Goal: Check status: Check status

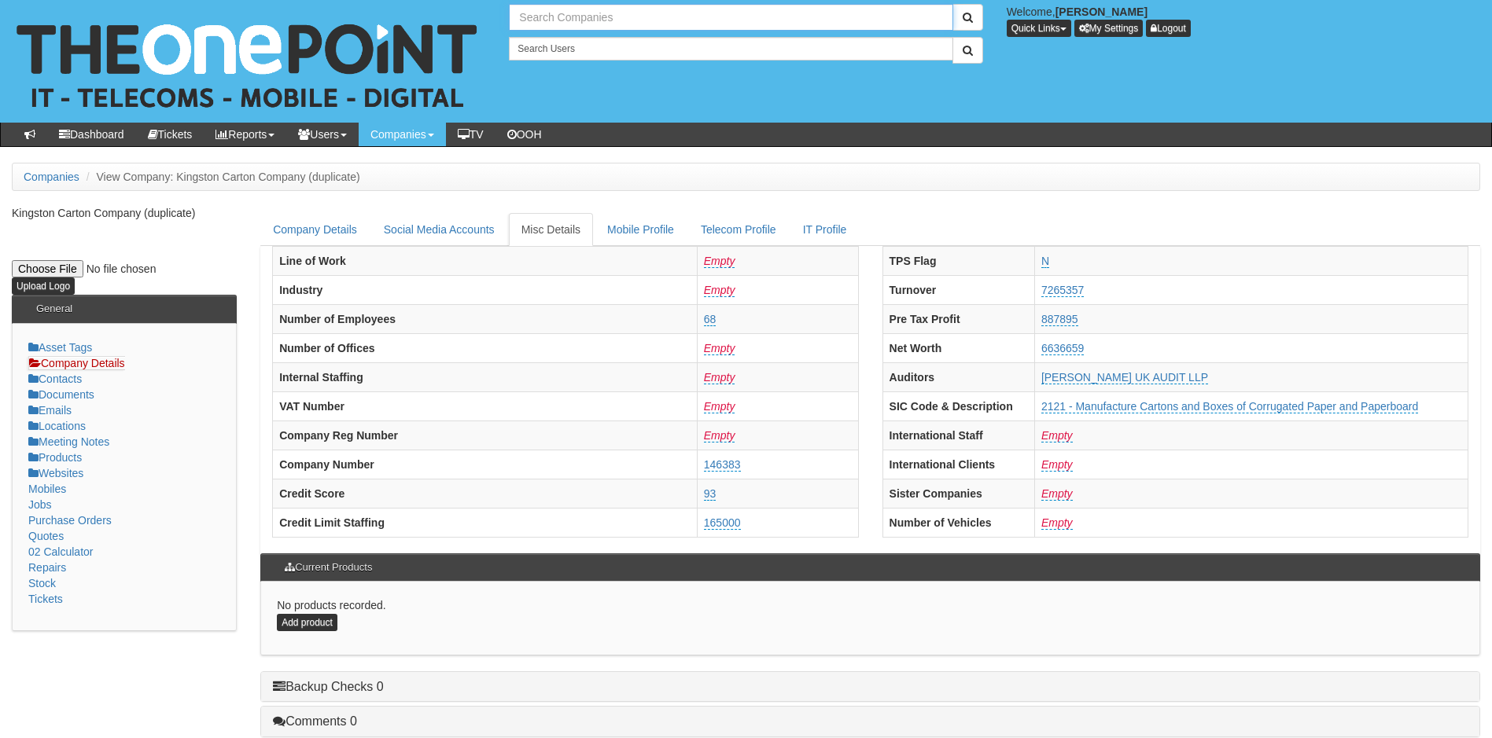
click at [657, 16] on input "text" at bounding box center [731, 17] width 444 height 27
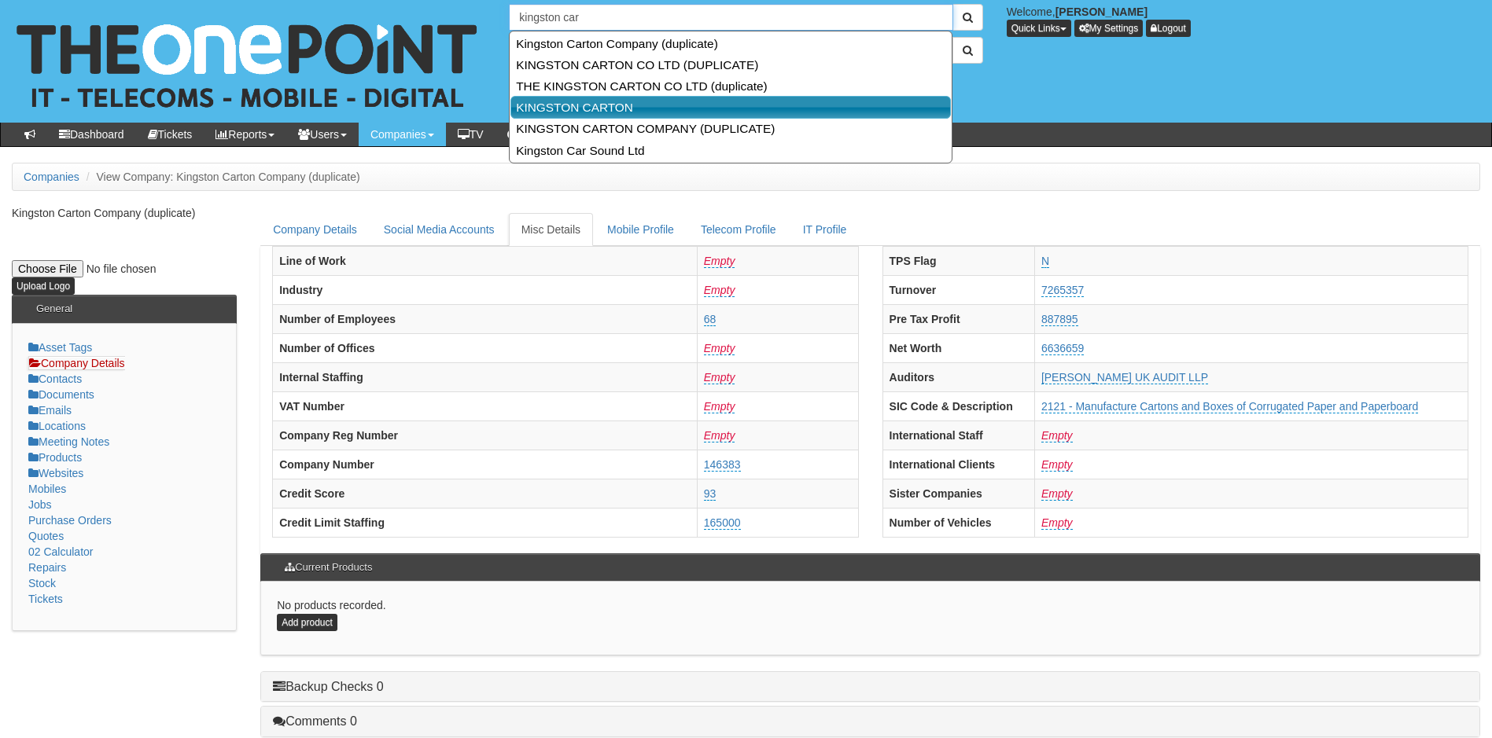
click at [580, 109] on link "KINGSTON CARTON" at bounding box center [730, 107] width 440 height 23
type input "KINGSTON CARTON"
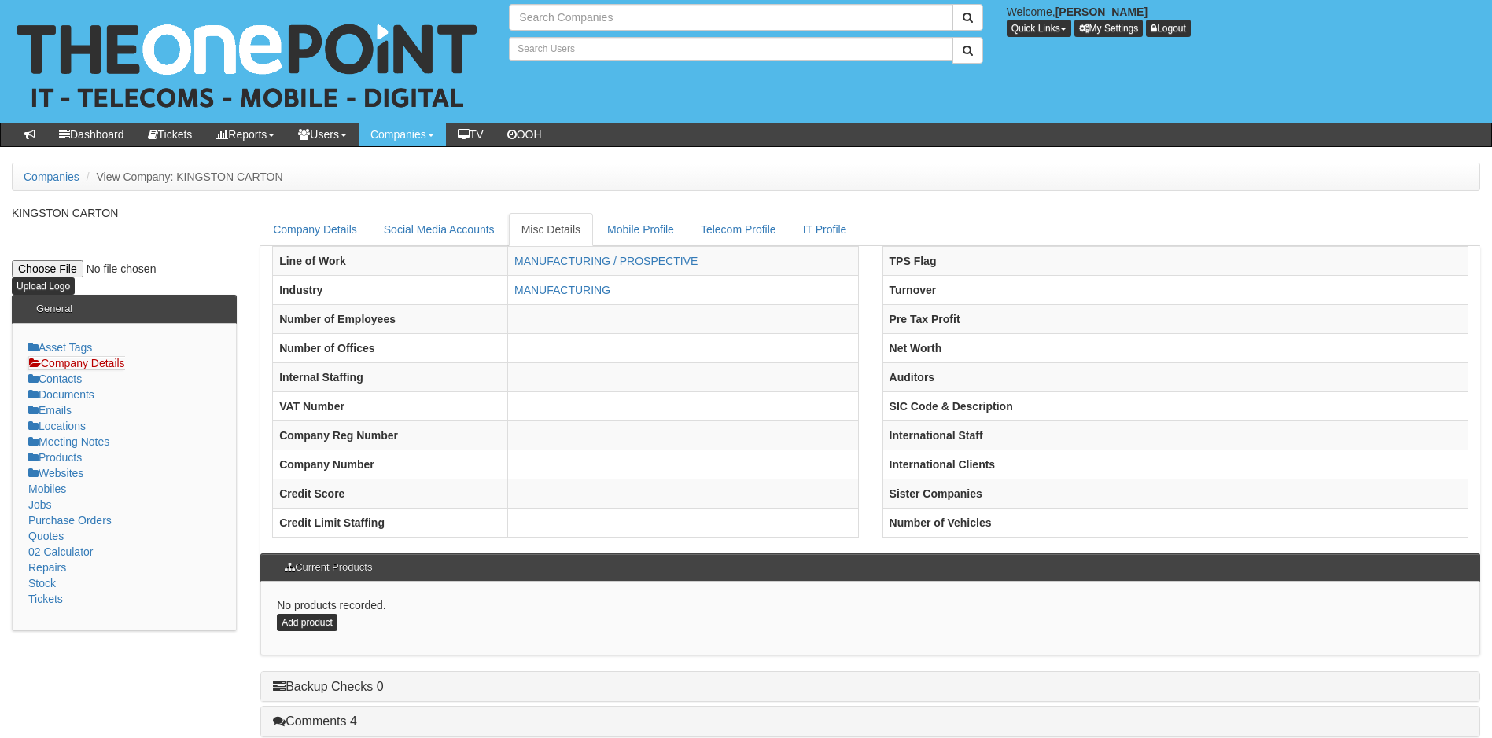
type input "Search Companies"
type input "Search Users"
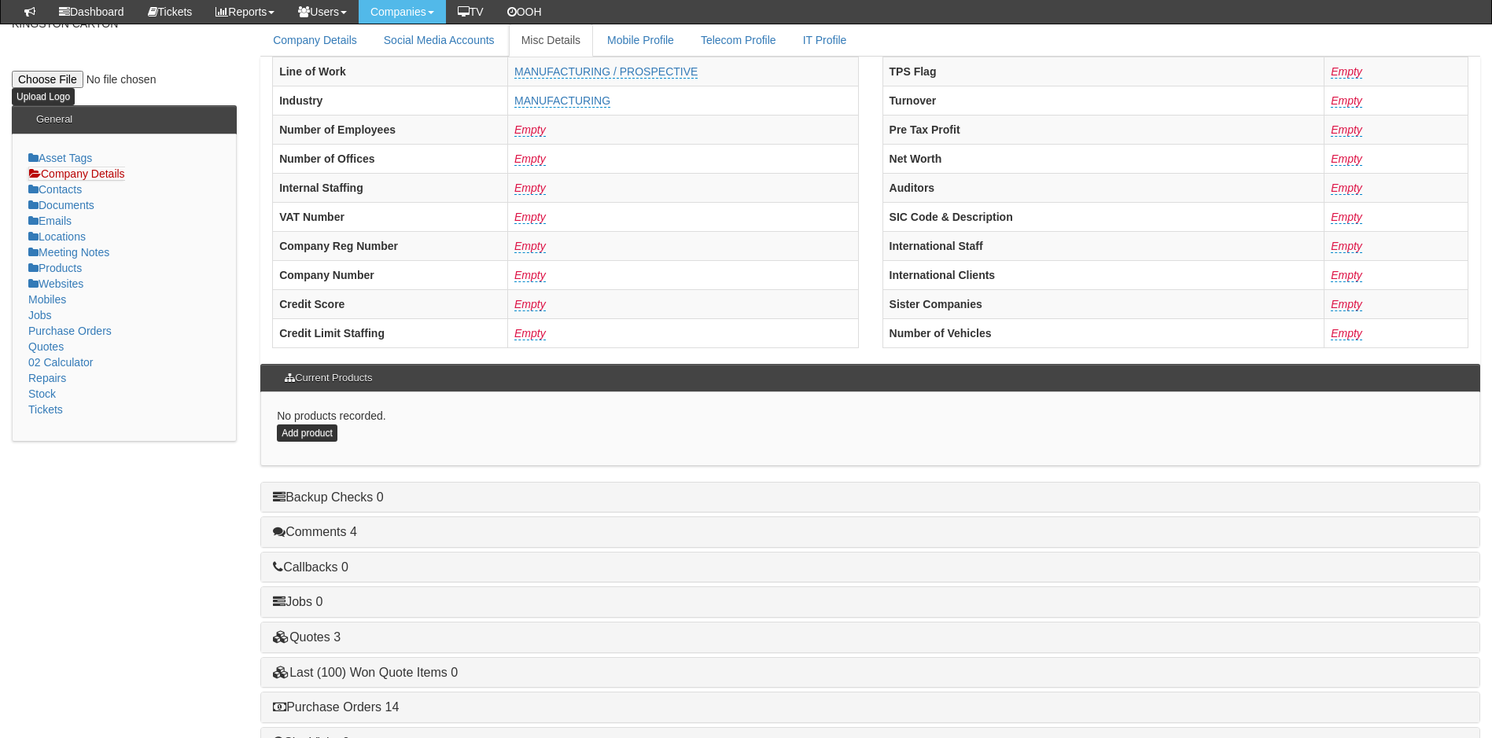
scroll to position [299, 0]
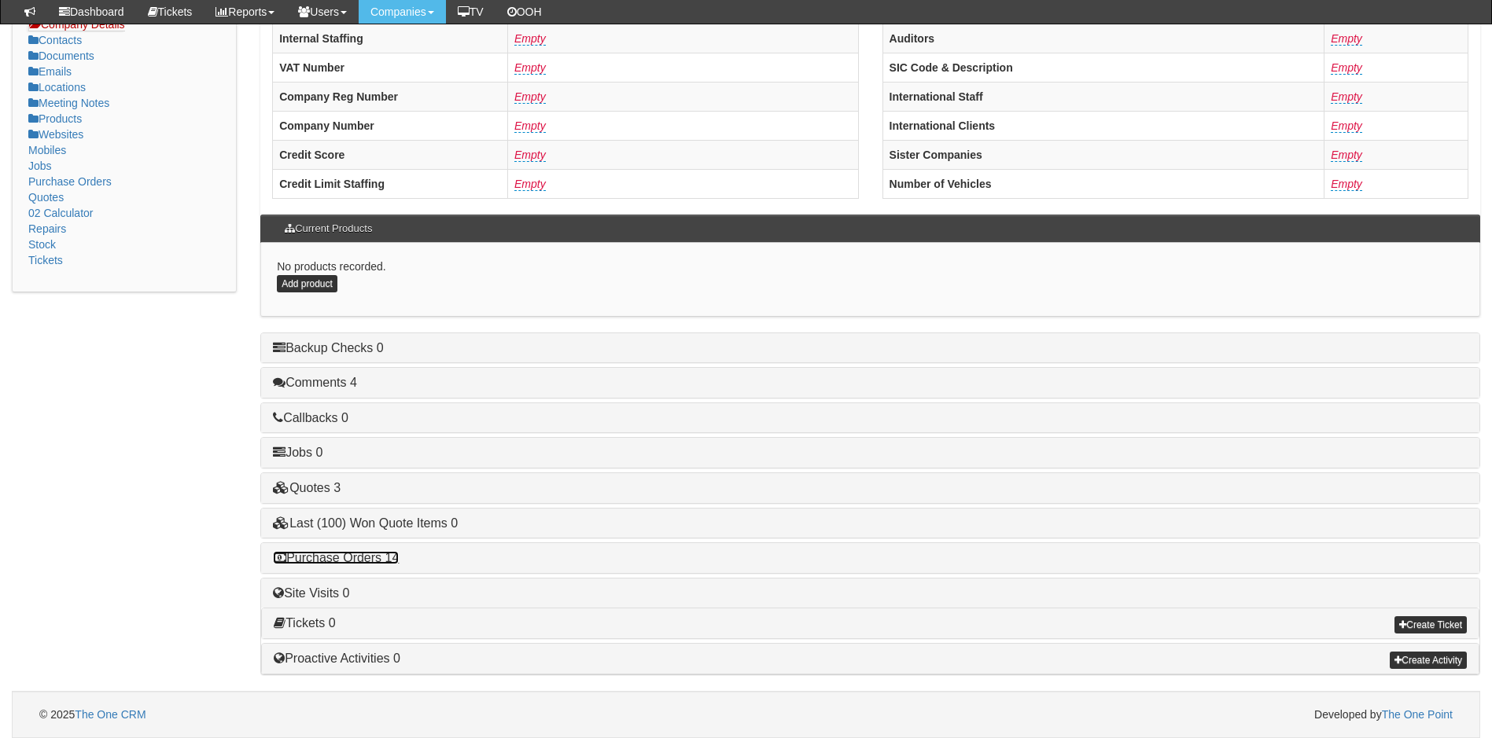
click at [363, 561] on link "Purchase Orders 14" at bounding box center [336, 557] width 126 height 13
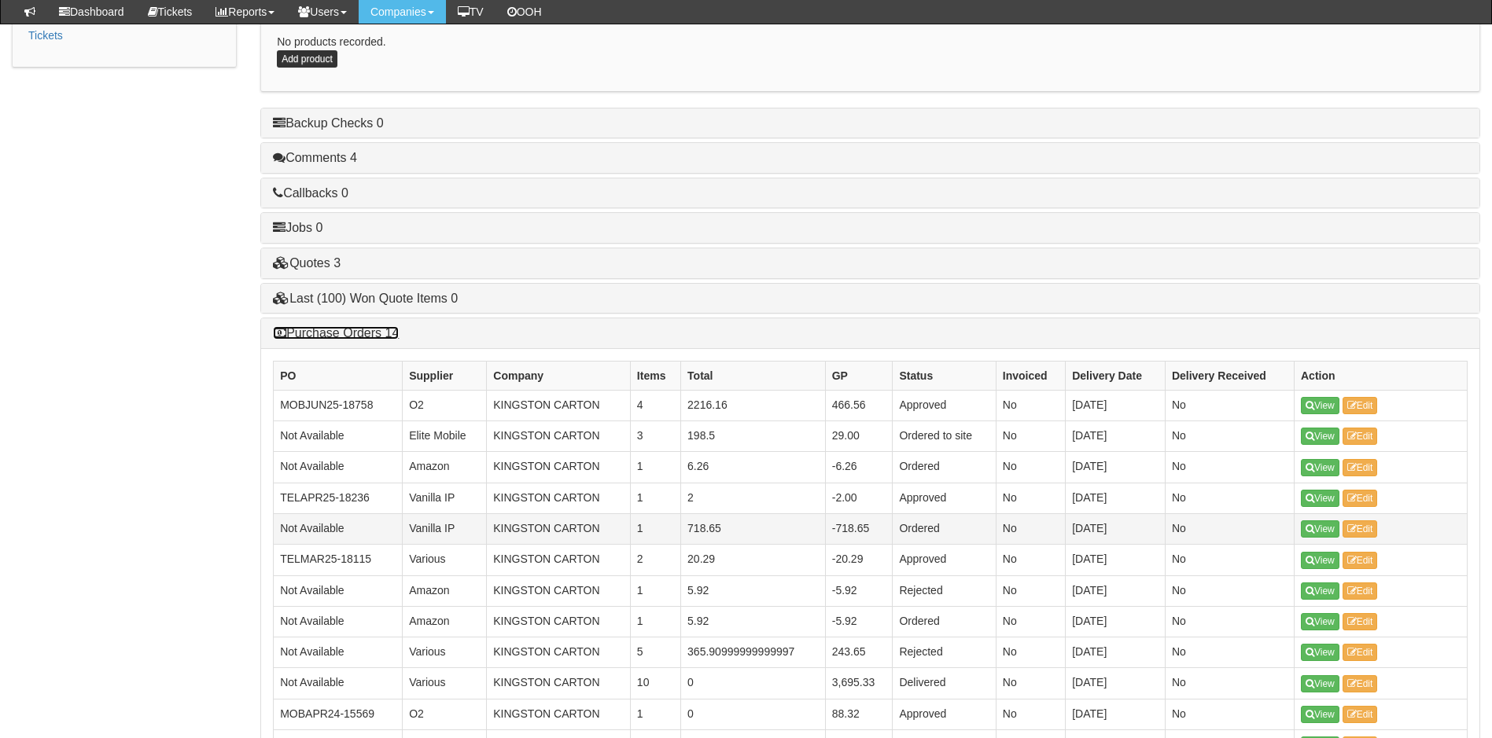
scroll to position [535, 0]
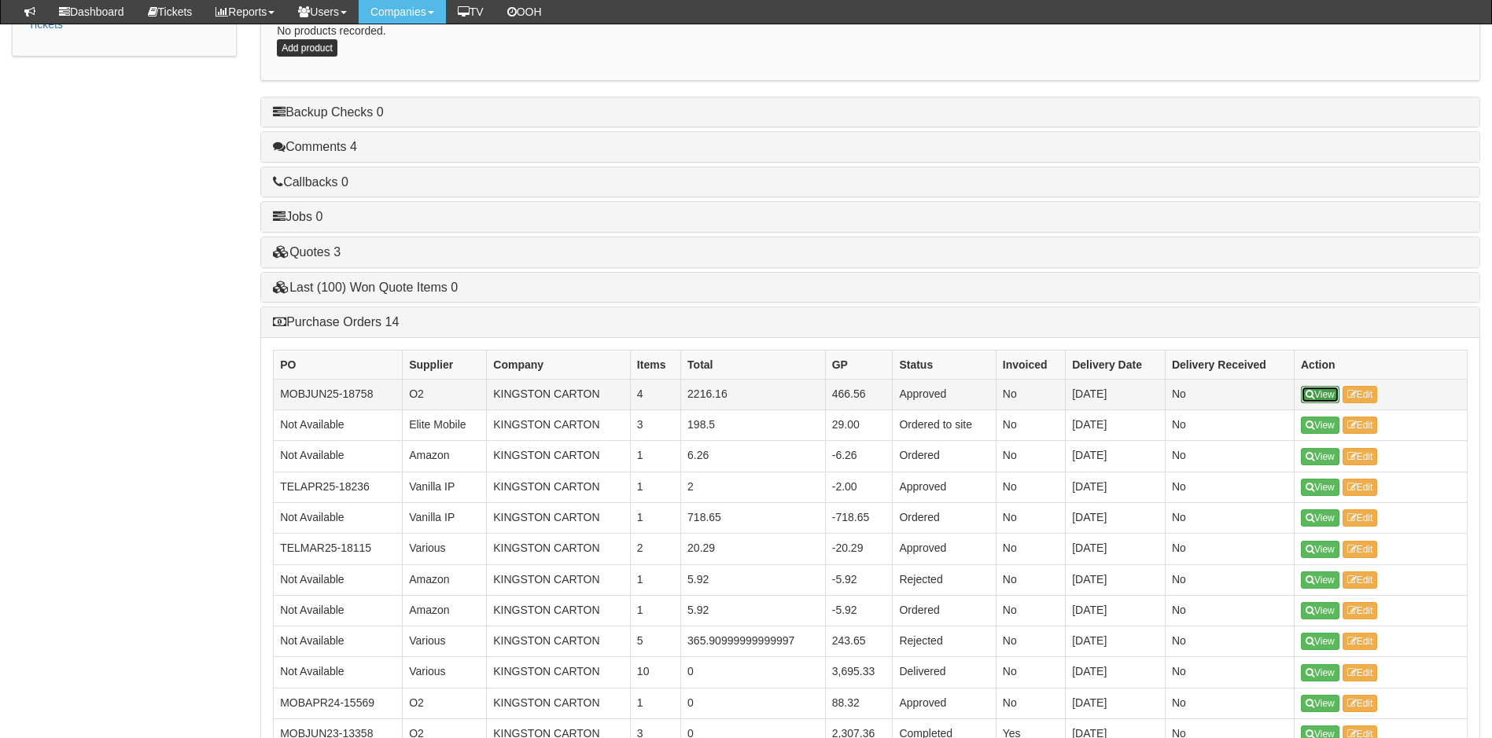
click at [1323, 392] on link "View" at bounding box center [1320, 394] width 39 height 17
